Goal: Book appointment/travel/reservation

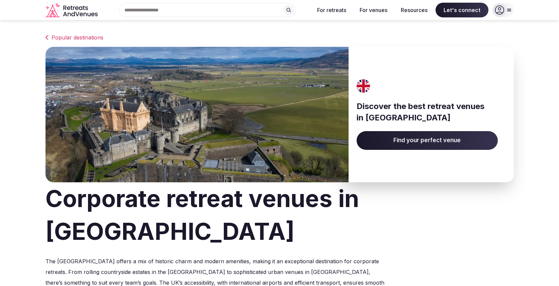
click at [473, 140] on span "Find your perfect venue" at bounding box center [427, 140] width 141 height 19
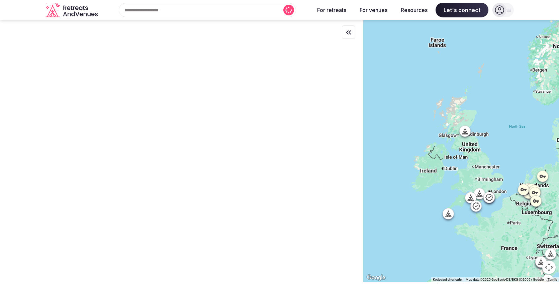
drag, startPoint x: 510, startPoint y: 135, endPoint x: 489, endPoint y: 104, distance: 36.8
click at [489, 104] on div at bounding box center [462, 151] width 196 height 262
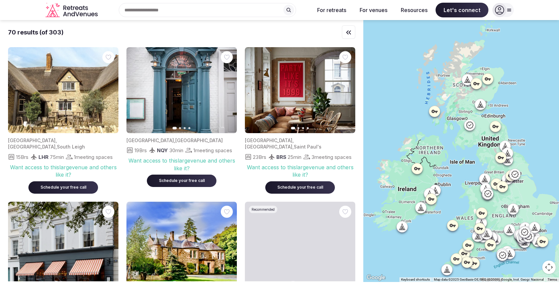
drag, startPoint x: 505, startPoint y: 172, endPoint x: 539, endPoint y: 165, distance: 34.6
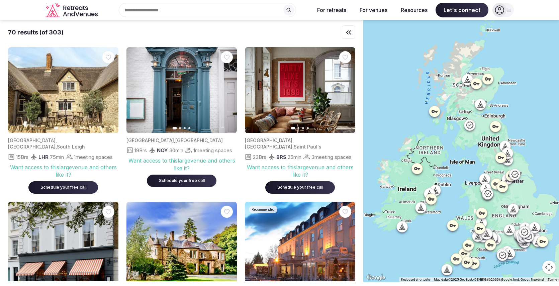
click at [539, 165] on div at bounding box center [462, 151] width 196 height 262
click at [109, 89] on icon "button" at bounding box center [109, 90] width 3 height 5
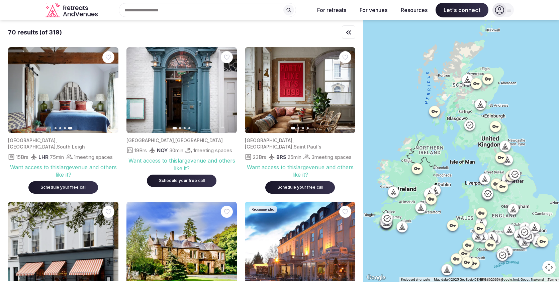
click at [19, 89] on icon "button" at bounding box center [17, 90] width 5 height 5
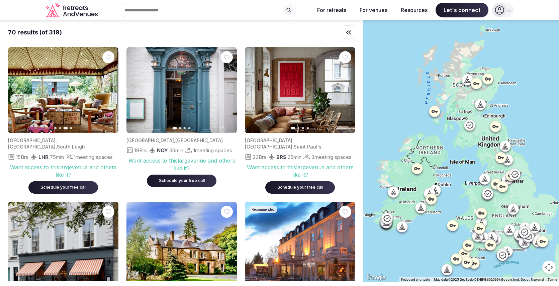
click at [19, 89] on icon "button" at bounding box center [17, 90] width 5 height 5
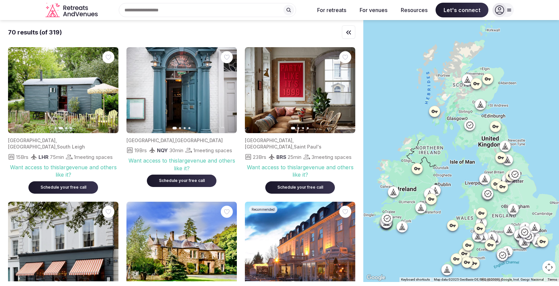
click at [346, 31] on icon "button" at bounding box center [349, 32] width 8 height 8
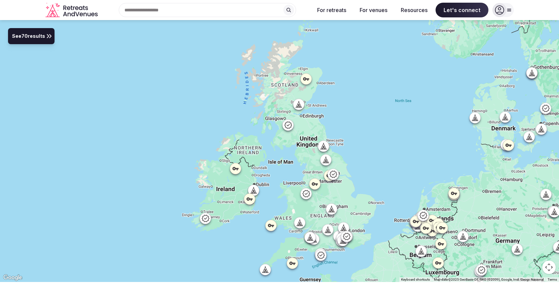
click at [40, 42] on button "See 70 results" at bounding box center [31, 36] width 47 height 16
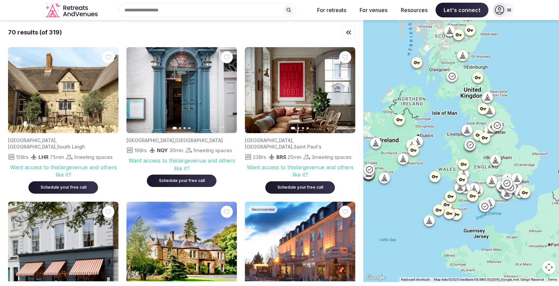
drag, startPoint x: 539, startPoint y: 181, endPoint x: 520, endPoint y: 131, distance: 53.7
click at [520, 131] on div at bounding box center [462, 151] width 196 height 262
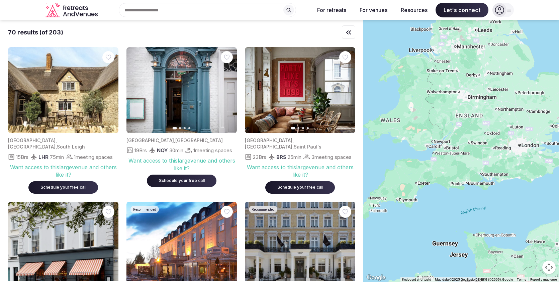
drag, startPoint x: 539, startPoint y: 133, endPoint x: 520, endPoint y: 87, distance: 49.4
click at [520, 87] on div at bounding box center [462, 151] width 196 height 262
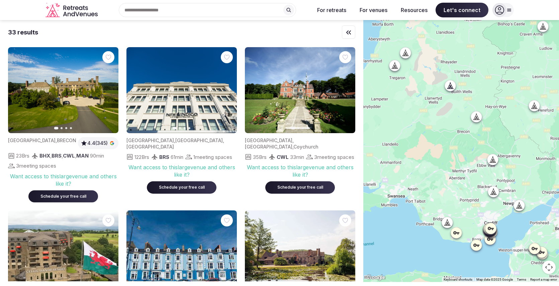
drag, startPoint x: 537, startPoint y: 201, endPoint x: 530, endPoint y: 167, distance: 34.9
click at [530, 167] on div at bounding box center [462, 151] width 196 height 262
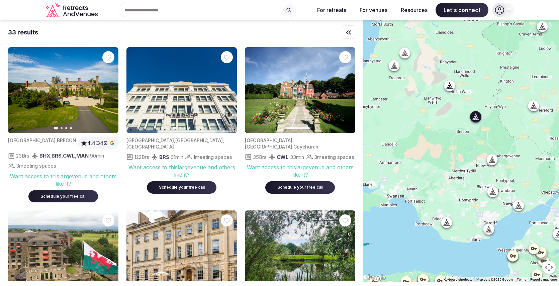
click at [113, 91] on button "Next slide" at bounding box center [109, 90] width 11 height 11
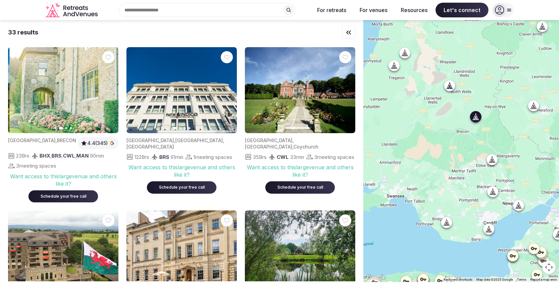
click at [113, 91] on button "Next slide" at bounding box center [109, 90] width 11 height 11
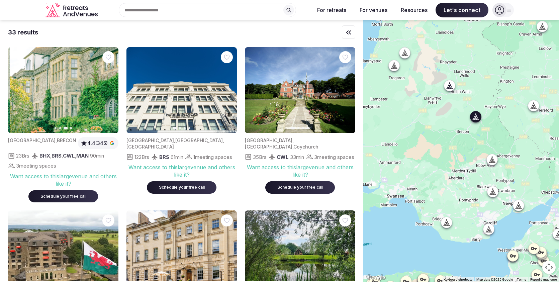
click at [113, 91] on button "Next slide" at bounding box center [109, 90] width 11 height 11
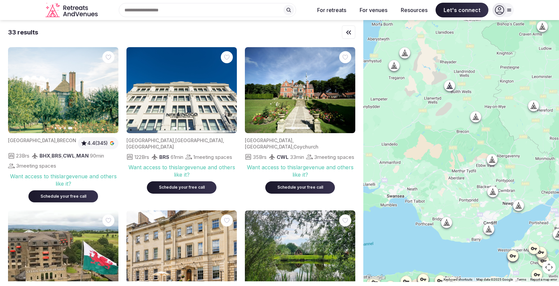
drag, startPoint x: 418, startPoint y: 145, endPoint x: 70, endPoint y: 167, distance: 348.6
click at [70, 167] on div "33 results Previous slide Next slide [GEOGRAPHIC_DATA] , BRECON 4.4 (345) 23 Br…" at bounding box center [279, 151] width 559 height 262
